Goal: Information Seeking & Learning: Find specific fact

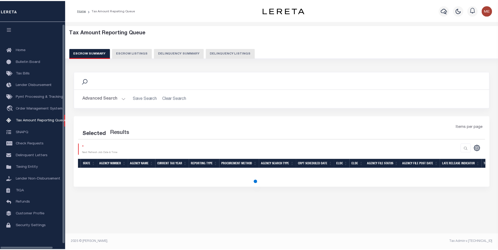
scroll to position [5, 0]
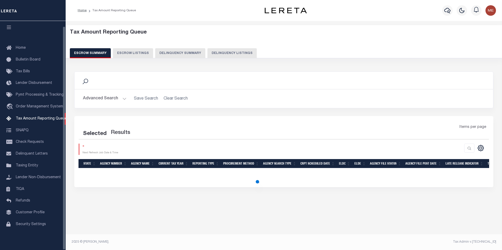
select select "100"
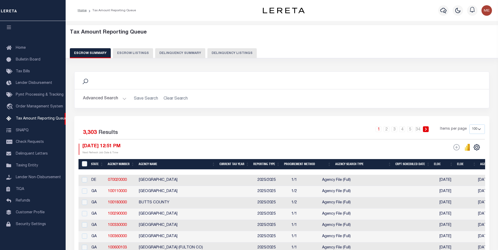
click at [231, 54] on button "Delinquency Listings" at bounding box center [231, 53] width 49 height 10
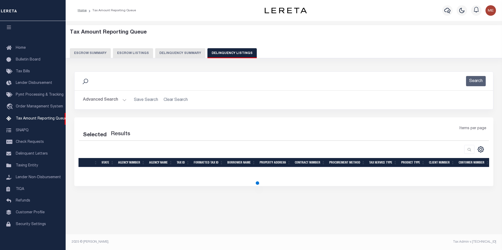
click at [183, 55] on button "Delinquency Summary" at bounding box center [180, 53] width 50 height 10
select select
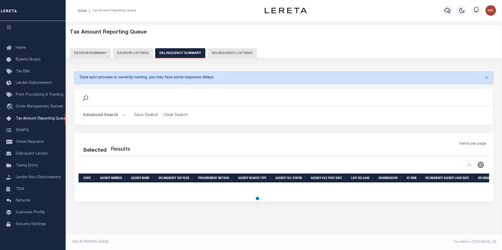
click at [124, 101] on div "Search" at bounding box center [284, 97] width 410 height 9
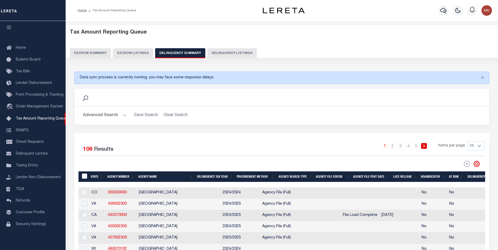
click at [119, 114] on button "Advanced Search" at bounding box center [105, 115] width 44 height 10
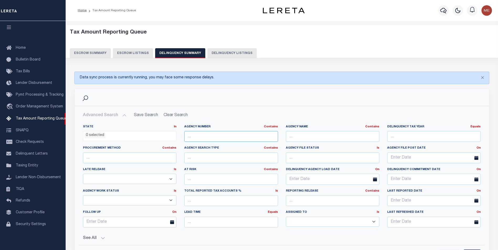
click at [215, 134] on input "text" at bounding box center [230, 136] width 93 height 11
paste input "457002300"
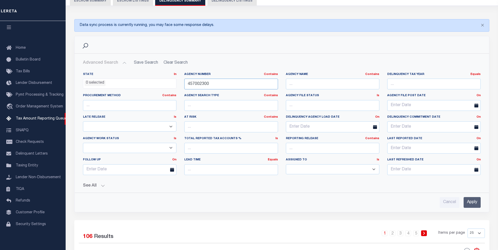
type input "457002300"
click at [472, 200] on input "Apply" at bounding box center [471, 202] width 17 height 11
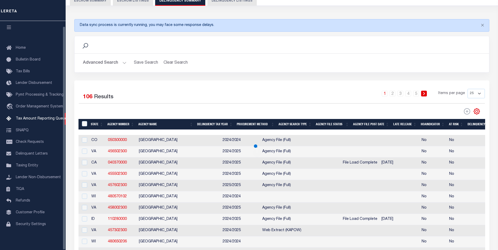
scroll to position [3, 0]
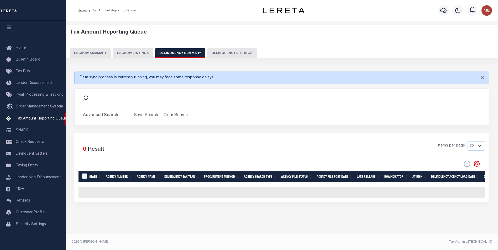
click at [118, 115] on button "Advanced Search" at bounding box center [105, 115] width 44 height 10
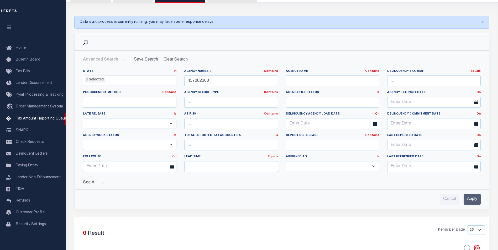
scroll to position [82, 0]
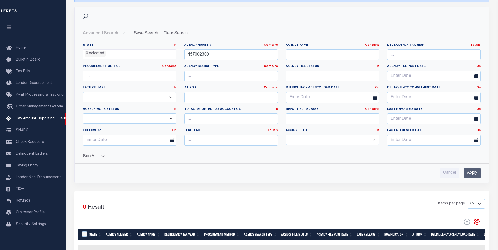
click at [94, 158] on button "See All" at bounding box center [282, 156] width 398 height 5
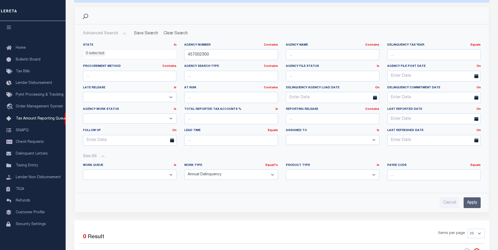
click at [94, 158] on button "See All" at bounding box center [282, 156] width 398 height 5
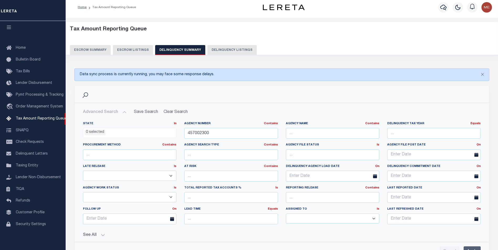
scroll to position [0, 0]
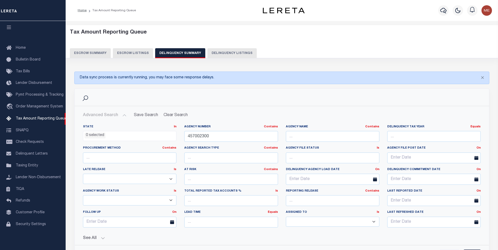
click at [233, 56] on button "Delinquency Listings" at bounding box center [231, 53] width 49 height 10
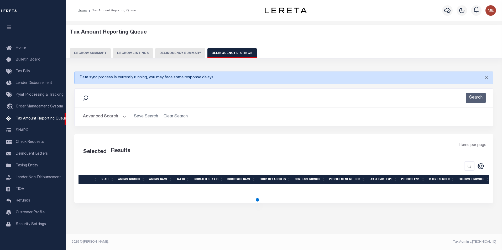
select select "100"
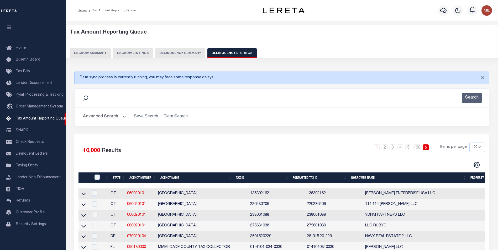
click at [171, 56] on button "Delinquency Summary" at bounding box center [180, 53] width 50 height 10
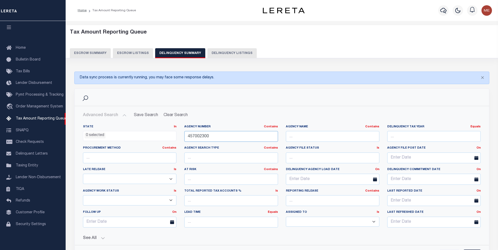
click at [225, 135] on input "457002300" at bounding box center [230, 136] width 93 height 11
click at [346, 137] on input "text" at bounding box center [332, 136] width 93 height 11
paste input "[GEOGRAPHIC_DATA]"
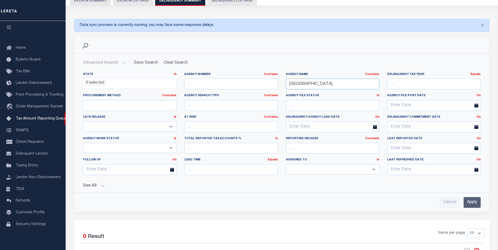
scroll to position [79, 0]
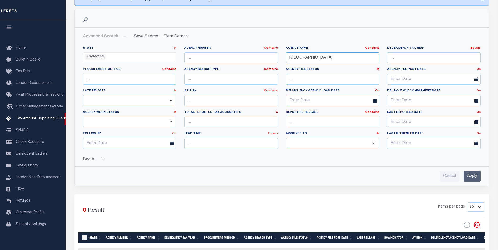
type input "[GEOGRAPHIC_DATA]"
click at [478, 177] on input "Apply" at bounding box center [471, 176] width 17 height 11
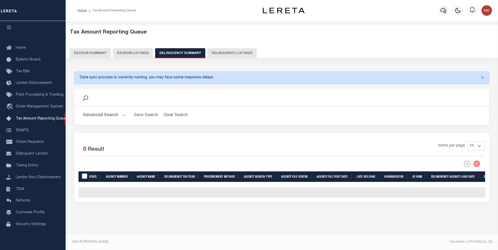
scroll to position [0, 0]
click at [112, 116] on button "Advanced Search" at bounding box center [105, 115] width 44 height 10
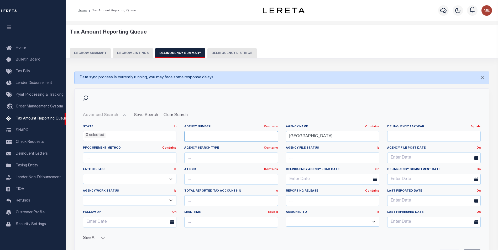
click at [211, 138] on input "text" at bounding box center [230, 136] width 93 height 11
click at [327, 136] on input "[GEOGRAPHIC_DATA]" at bounding box center [332, 136] width 93 height 11
click at [240, 136] on input "text" at bounding box center [230, 136] width 93 height 11
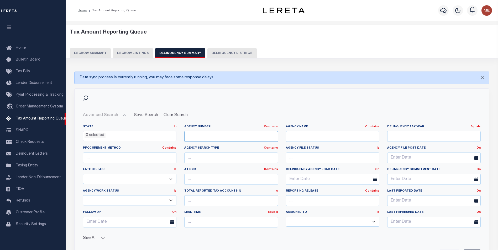
paste input "[GEOGRAPHIC_DATA]"
type input "[GEOGRAPHIC_DATA]"
click at [241, 136] on input "[GEOGRAPHIC_DATA]" at bounding box center [230, 136] width 93 height 11
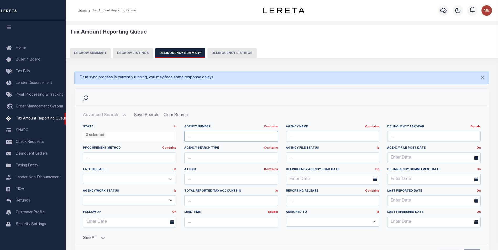
click at [232, 134] on input "text" at bounding box center [230, 136] width 93 height 11
paste input "457102300"
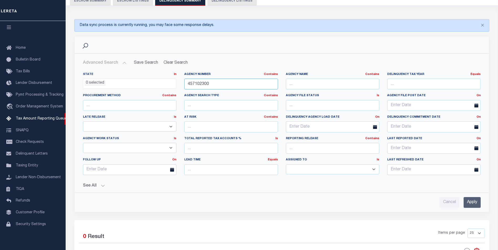
scroll to position [79, 0]
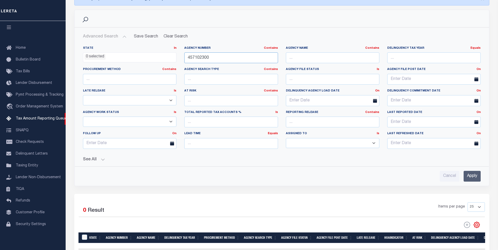
type input "457102300"
click at [472, 180] on input "Apply" at bounding box center [471, 176] width 17 height 11
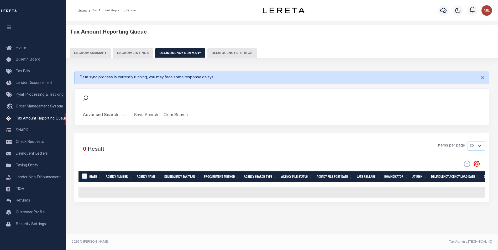
scroll to position [3, 0]
click at [118, 112] on button "Advanced Search" at bounding box center [105, 115] width 44 height 10
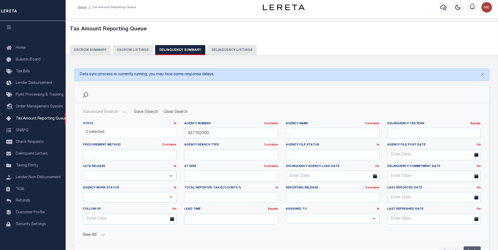
click at [225, 47] on button "Delinquency Listings" at bounding box center [231, 50] width 49 height 10
select select
select select "100"
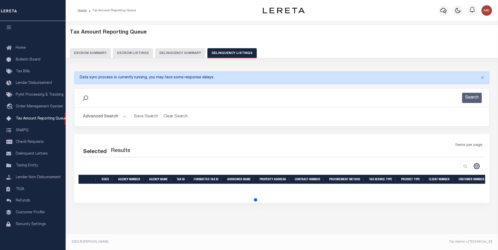
scroll to position [0, 0]
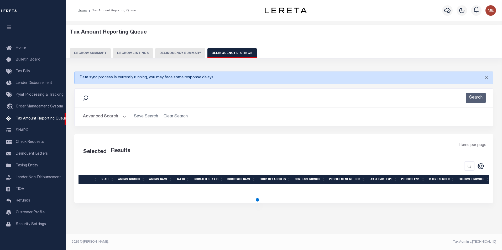
click at [123, 117] on button "Advanced Search" at bounding box center [105, 117] width 44 height 10
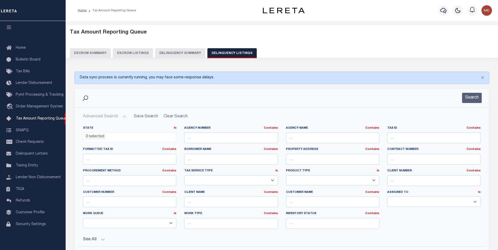
select select "100"
click at [307, 139] on input "text" at bounding box center [332, 138] width 93 height 11
click at [256, 137] on input "text" at bounding box center [230, 138] width 93 height 11
paste input "457102300"
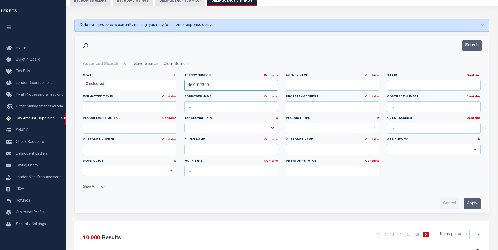
type input "457102300"
click at [475, 201] on input "Apply" at bounding box center [471, 204] width 17 height 11
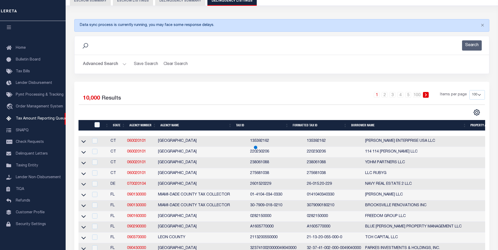
scroll to position [4, 0]
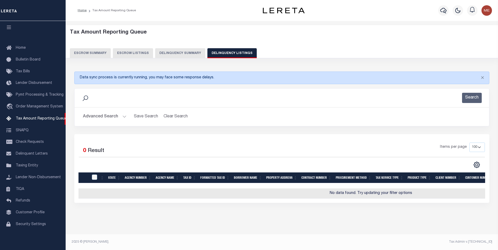
click at [111, 115] on button "Advanced Search" at bounding box center [105, 117] width 44 height 10
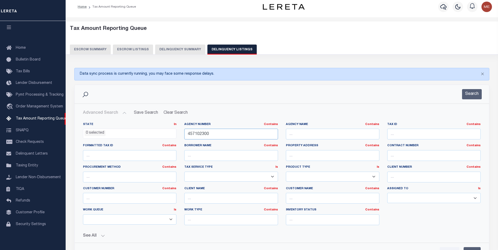
click at [199, 133] on input "457102300" at bounding box center [230, 134] width 93 height 11
click at [309, 130] on input "text" at bounding box center [332, 134] width 93 height 11
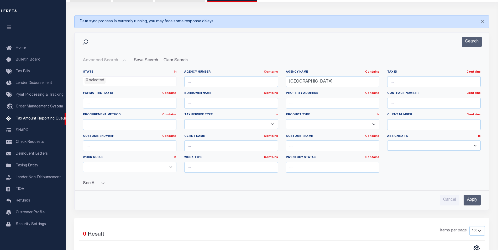
click at [482, 201] on div "Cancel Apply" at bounding box center [282, 198] width 406 height 15
click at [470, 198] on input "Apply" at bounding box center [471, 200] width 17 height 11
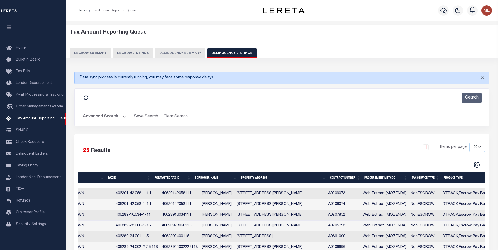
scroll to position [0, 0]
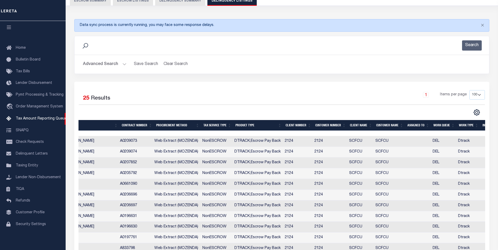
click at [115, 67] on button "Advanced Search" at bounding box center [105, 64] width 44 height 10
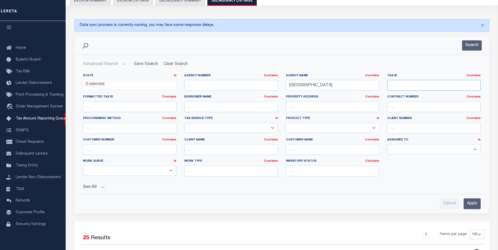
click at [414, 90] on input "text" at bounding box center [433, 85] width 93 height 11
click at [358, 87] on input "[GEOGRAPHIC_DATA]" at bounding box center [332, 85] width 93 height 11
click at [470, 203] on input "Apply" at bounding box center [471, 204] width 17 height 11
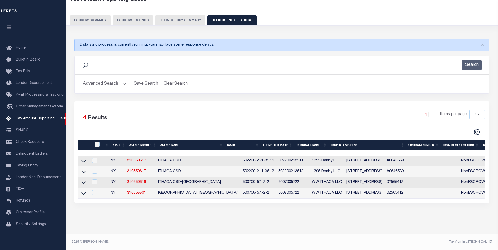
click at [112, 81] on button "Advanced Search" at bounding box center [105, 84] width 44 height 10
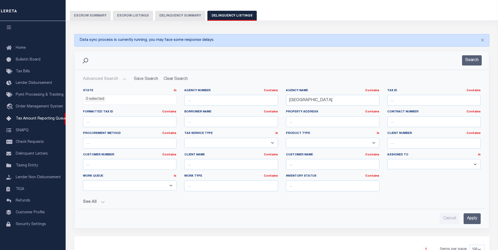
click at [324, 108] on div "Agency Name Contains Contains Is [GEOGRAPHIC_DATA]" at bounding box center [332, 100] width 101 height 22
click at [330, 98] on input "[GEOGRAPHIC_DATA]" at bounding box center [332, 100] width 93 height 11
click at [331, 98] on input "[GEOGRAPHIC_DATA]" at bounding box center [332, 100] width 93 height 11
type input "[GEOGRAPHIC_DATA]"
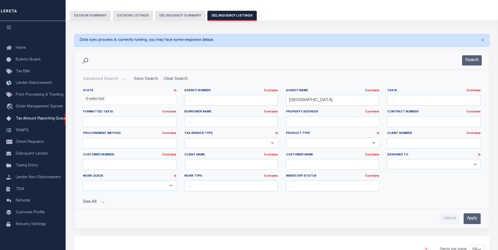
click at [464, 220] on input "Apply" at bounding box center [471, 219] width 17 height 11
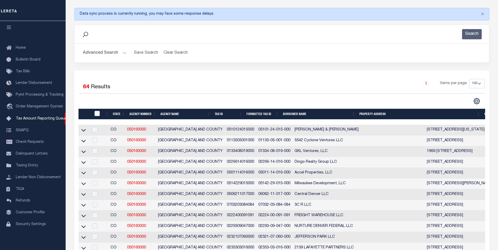
scroll to position [38, 0]
